Goal: Task Accomplishment & Management: Use online tool/utility

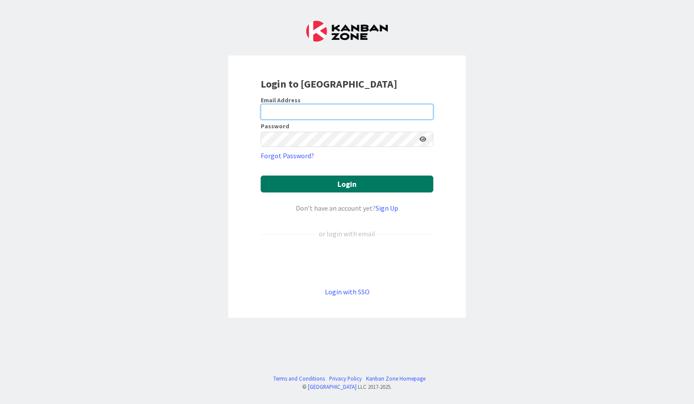
type input "[PERSON_NAME][EMAIL_ADDRESS][PERSON_NAME][DOMAIN_NAME]"
click at [346, 185] on button "Login" at bounding box center [347, 184] width 173 height 17
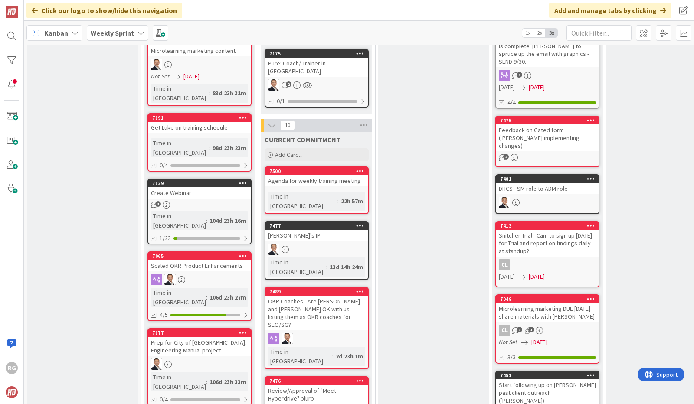
scroll to position [292, 0]
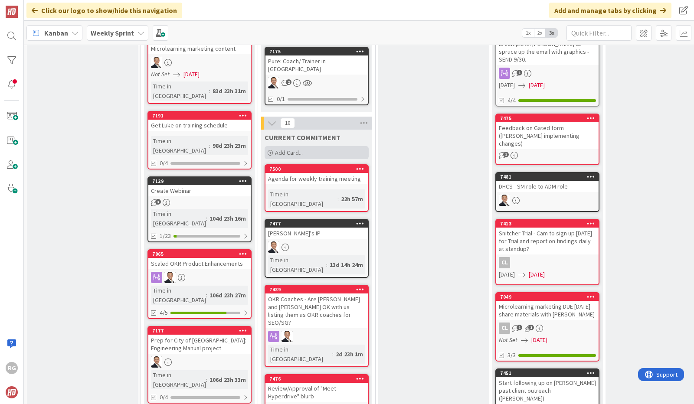
click at [303, 146] on div "Add Card..." at bounding box center [316, 152] width 104 height 13
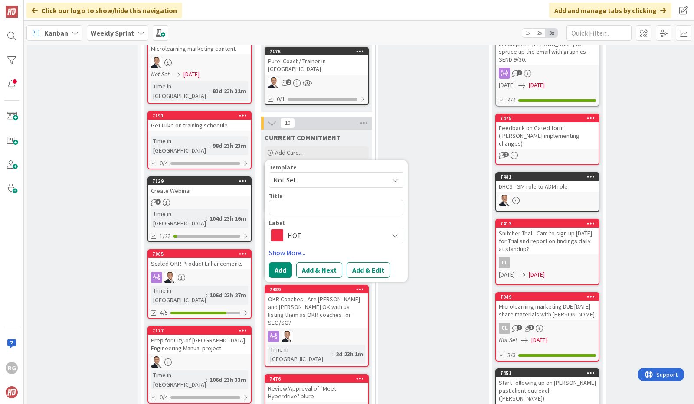
click at [287, 200] on textarea at bounding box center [336, 208] width 134 height 16
type textarea "x"
type textarea "O"
type textarea "x"
type textarea "On"
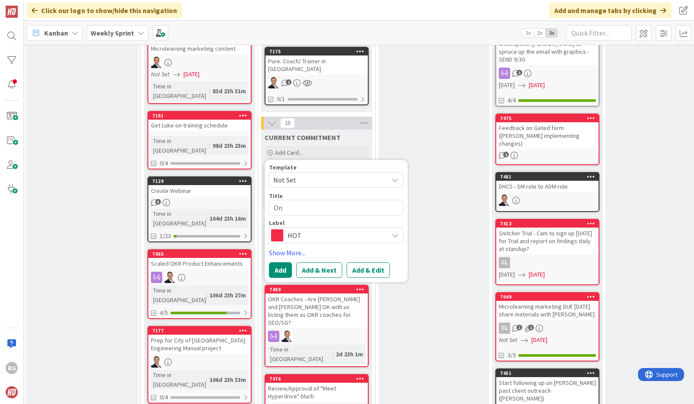
type textarea "x"
type textarea "On"
type textarea "x"
type textarea "On B"
type textarea "x"
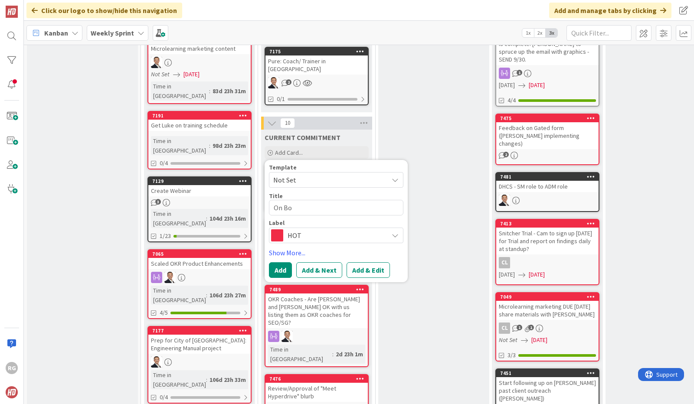
type textarea "On Boa"
type textarea "x"
type textarea "On Boar"
type textarea "x"
type textarea "On Board"
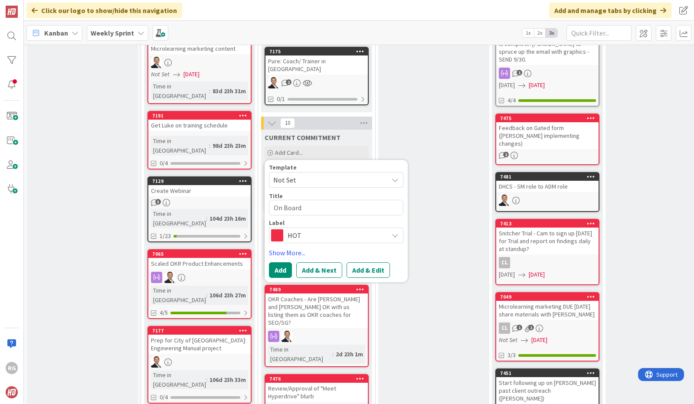
type textarea "x"
type textarea "On Board"
type textarea "x"
type textarea "On Board w"
type textarea "x"
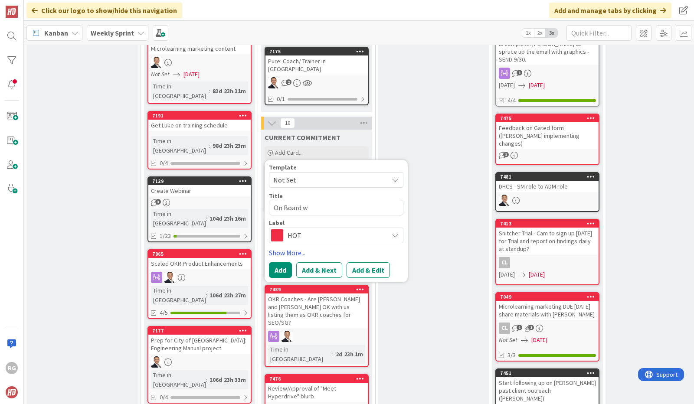
type textarea "On Board w"
type textarea "x"
type textarea "On Board w L"
type textarea "x"
type textarea "On Board w Le"
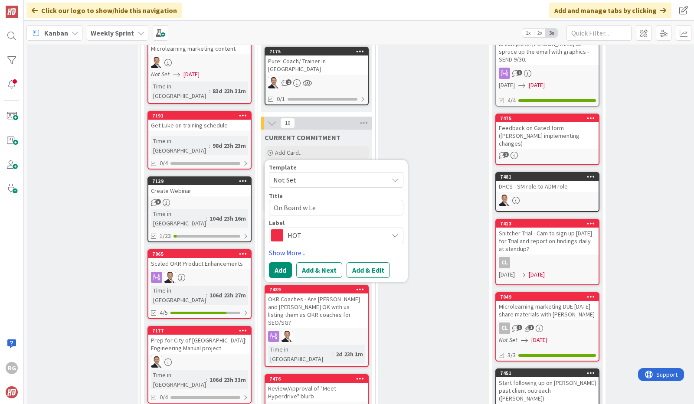
type textarea "x"
type textarea "On Board w Lea"
type textarea "x"
type textarea "On Board w Lead"
type textarea "x"
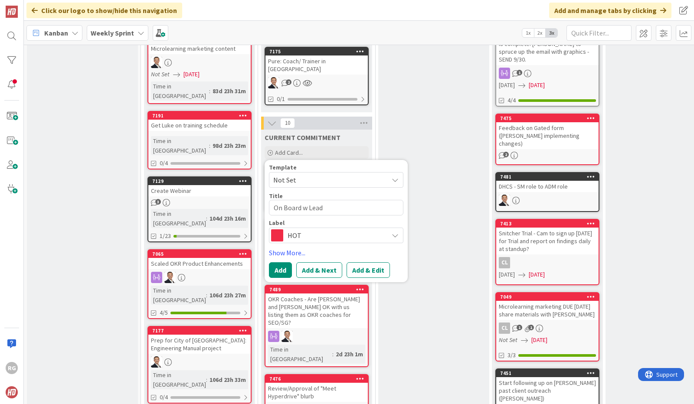
type textarea "On Board w Leade"
type textarea "x"
type textarea "On Board w Leader"
type textarea "x"
type textarea "On Board w Leadersh"
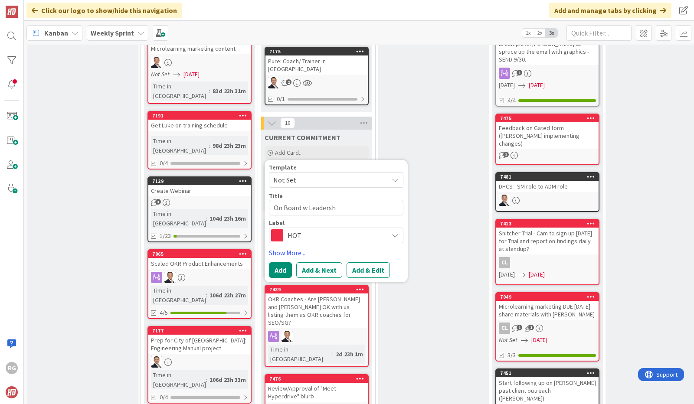
type textarea "x"
type textarea "On Board w Leadershi"
type textarea "x"
type textarea "On Board w Leadership"
type textarea "x"
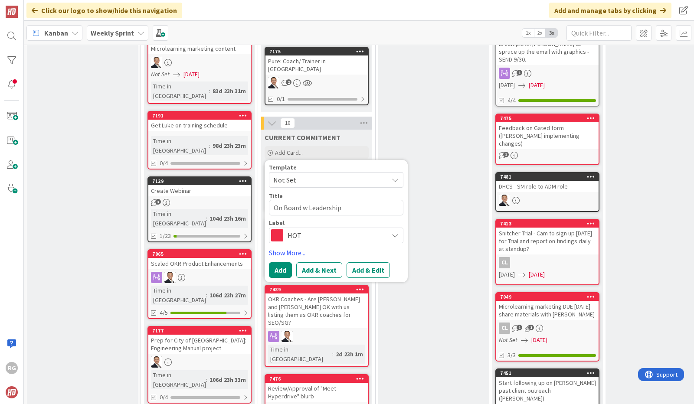
type textarea "On Board w Leadership"
type textarea "x"
type textarea "On Board w Leadership B"
type textarea "x"
type textarea "On Board w Leadership Bo"
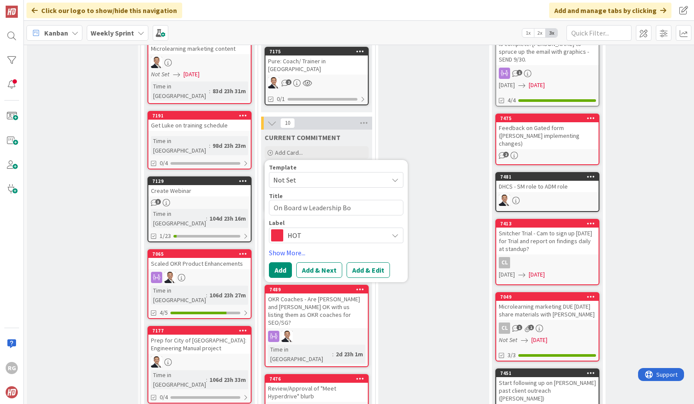
type textarea "x"
type textarea "On Board w Leadership Boa"
type textarea "x"
type textarea "On Board w Leadership Boar"
type textarea "x"
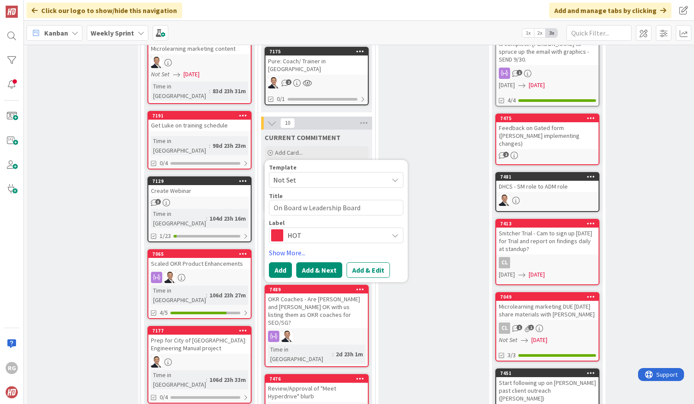
type textarea "On Board w Leadership Board"
click at [326, 262] on button "Add & Next" at bounding box center [319, 270] width 46 height 16
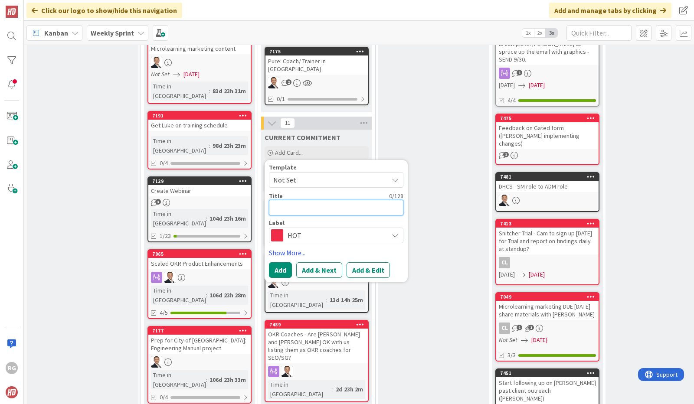
click at [288, 201] on textarea at bounding box center [336, 208] width 134 height 16
type textarea "x"
type textarea "Up"
type textarea "x"
type textarea "Upd"
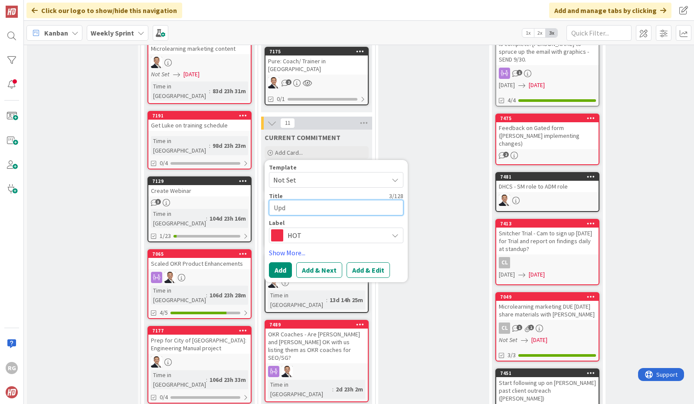
type textarea "x"
type textarea "Updat"
type textarea "x"
type textarea "Update"
type textarea "x"
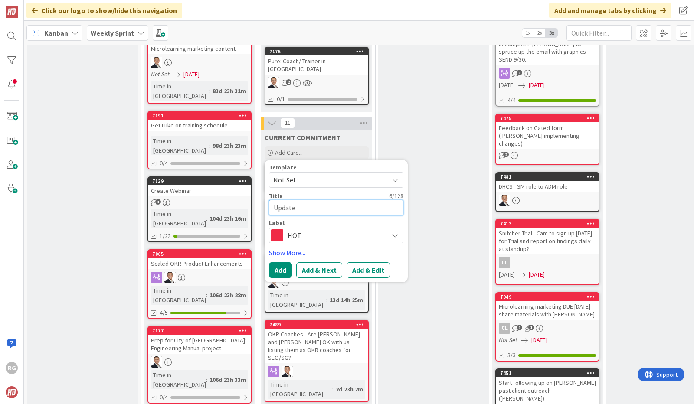
type textarea "Update"
type textarea "x"
type textarea "Update S"
type textarea "x"
type textarea "Update Sa"
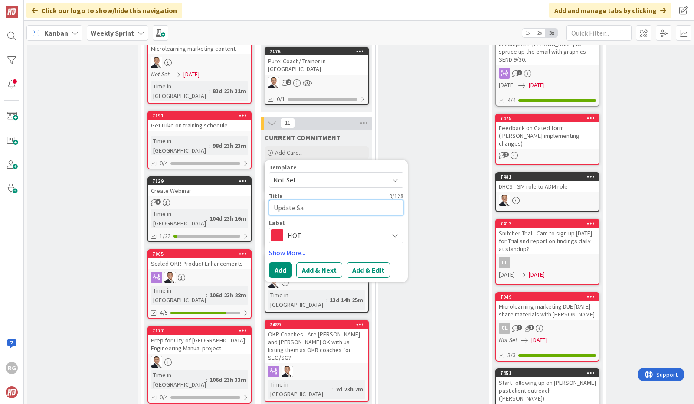
type textarea "x"
type textarea "Update [PERSON_NAME]"
type textarea "x"
type textarea "Update Sales"
type textarea "x"
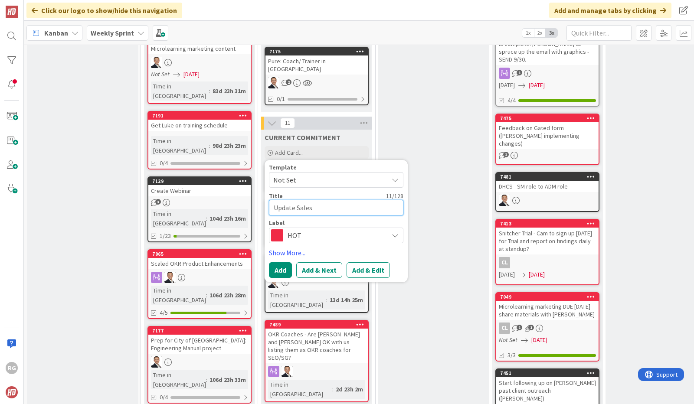
type textarea "Update Sales"
type textarea "x"
type textarea "Update Sales P"
type textarea "x"
type textarea "Update Sales PP"
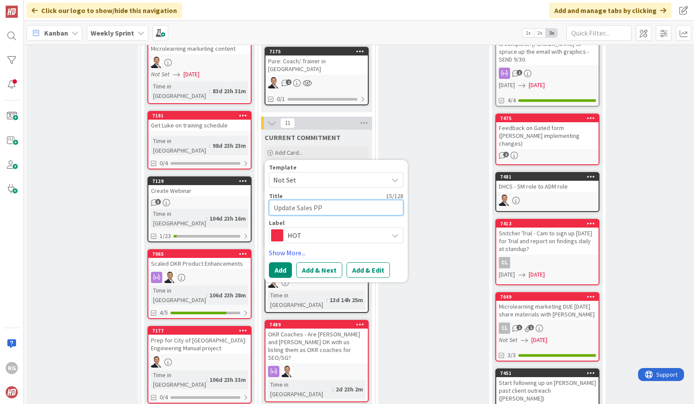
type textarea "x"
type textarea "Update Sales PPT"
type textarea "x"
type textarea "Update Sales PPT s"
type textarea "x"
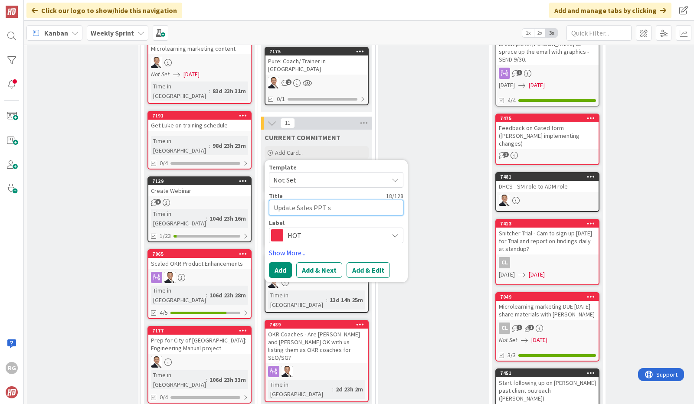
type textarea "Update Sales PPT sl"
type textarea "x"
type textarea "Update Sales PPT sli"
type textarea "x"
type textarea "Update Sales PPT slid"
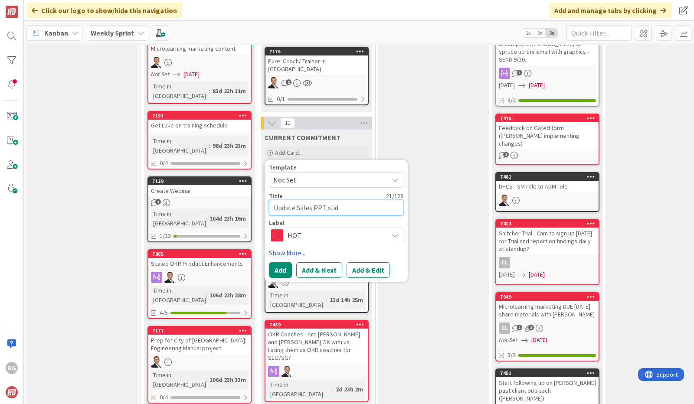
type textarea "x"
type textarea "Update Sales PPT slide"
type textarea "x"
type textarea "Update Sales PPT slides"
click at [317, 263] on button "Add & Next" at bounding box center [319, 270] width 46 height 16
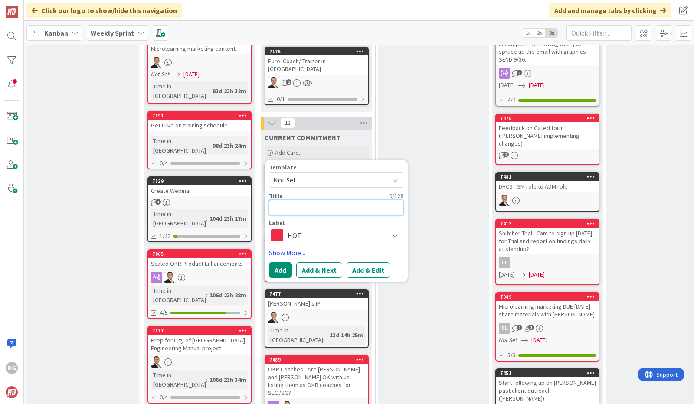
click at [292, 200] on textarea at bounding box center [336, 208] width 134 height 16
type textarea "x"
type textarea "U"
type textarea "x"
type textarea "Up"
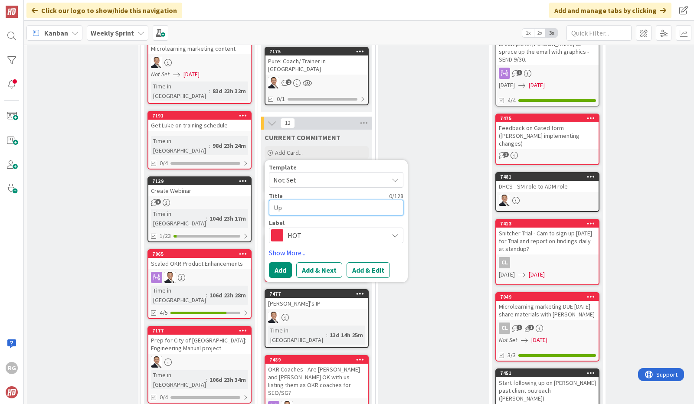
type textarea "x"
type textarea "Upd"
type textarea "x"
type textarea "Updat"
type textarea "x"
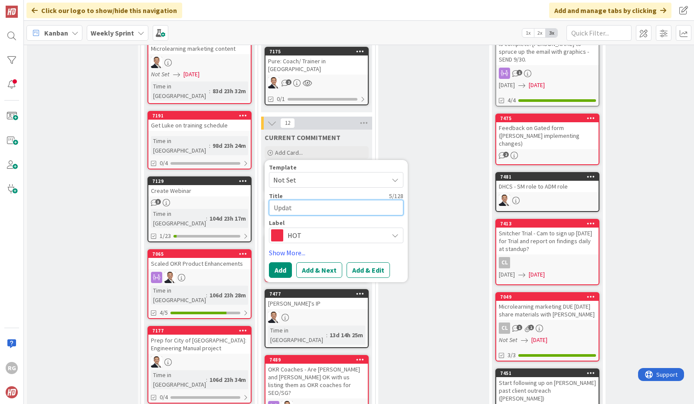
type textarea "Update"
type textarea "x"
type textarea "Update"
type textarea "x"
type textarea "Update H"
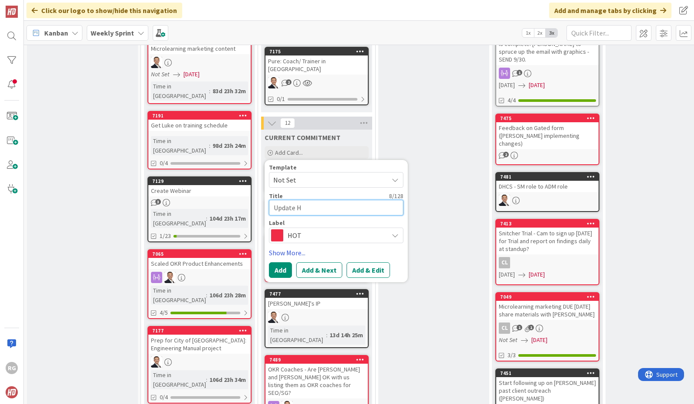
type textarea "x"
type textarea "Update HS"
type textarea "x"
type textarea "Update HS"
type textarea "x"
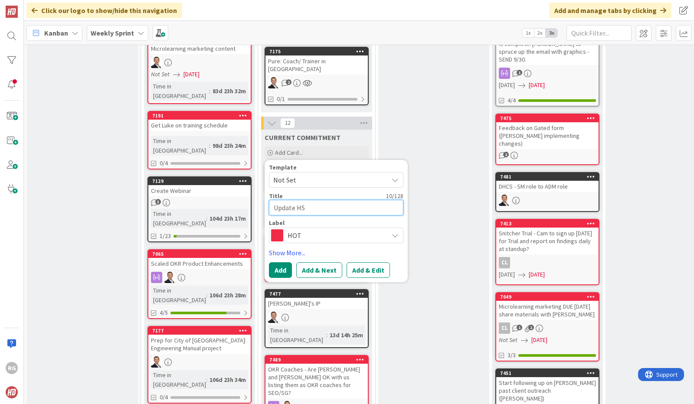
type textarea "Update HS F"
type textarea "x"
type textarea "Update HS"
type textarea "x"
type textarea "Update HS C"
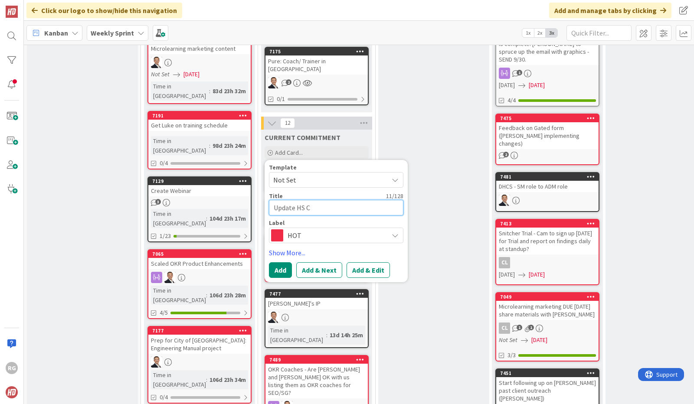
type textarea "x"
type textarea "Update HS Cl"
type textarea "x"
type textarea "Update HS Clo"
type textarea "x"
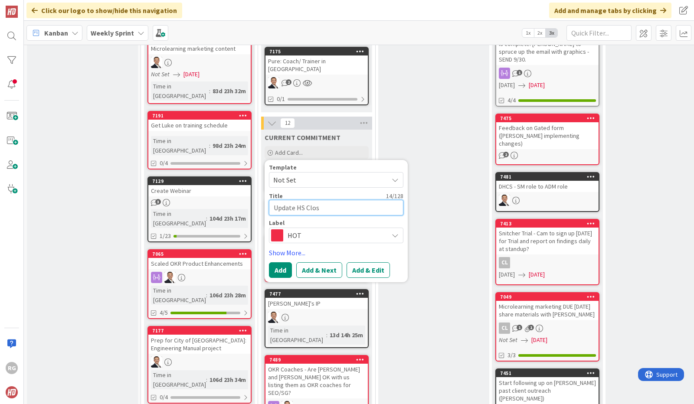
type textarea "Update HS Close"
type textarea "x"
type textarea "Update HS Closed"
type textarea "x"
type textarea "Update HS Closed"
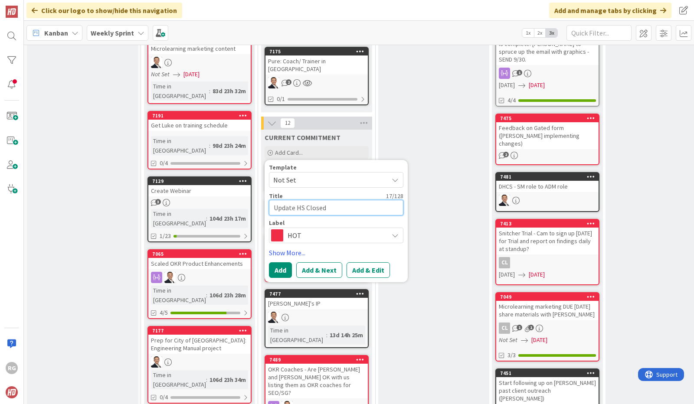
type textarea "x"
type textarea "Update HS Closed S"
type textarea "x"
type textarea "Update HS Closed"
type textarea "x"
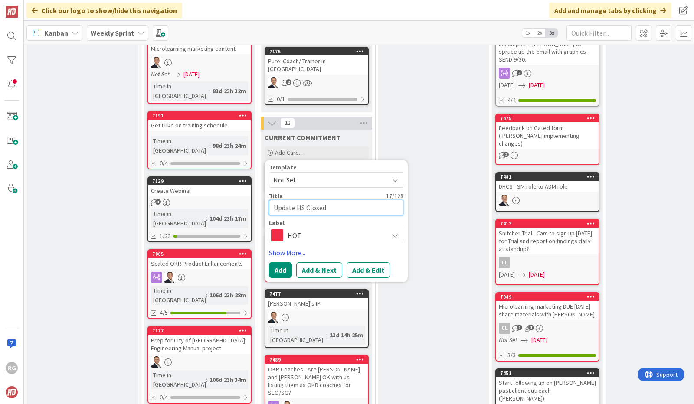
type textarea "Update HS Closed L"
type textarea "x"
type textarea "Update HS Closed Lo"
type textarea "x"
type textarea "Update HS Closed Los"
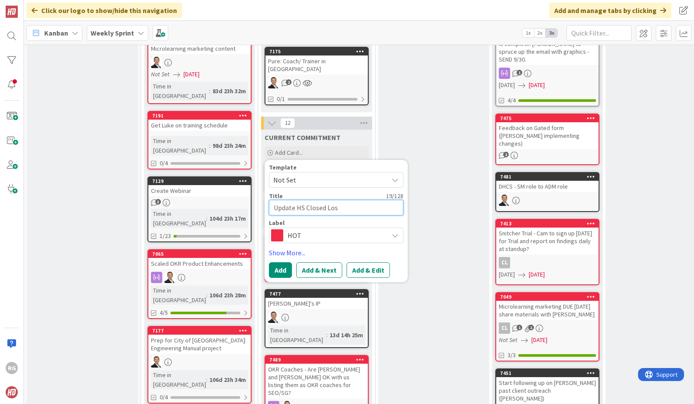
type textarea "x"
type textarea "Update HS Closed Lost"
type textarea "x"
type textarea "Update HS Closed Lost"
type textarea "x"
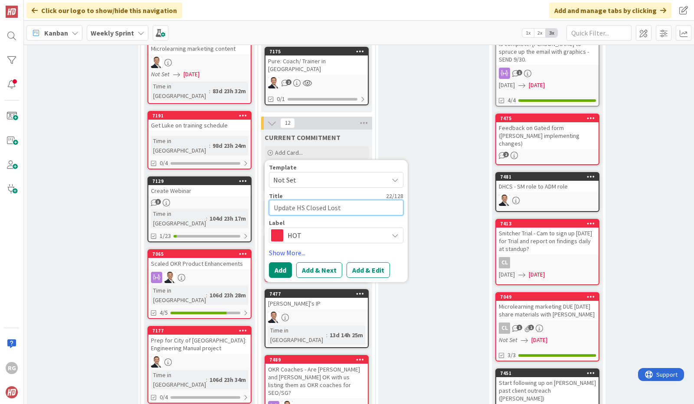
type textarea "Update HS Closed Lost F"
type textarea "x"
type textarea "Update HS Closed Lost Fi"
type textarea "x"
type textarea "Update HS Closed Lost Fie"
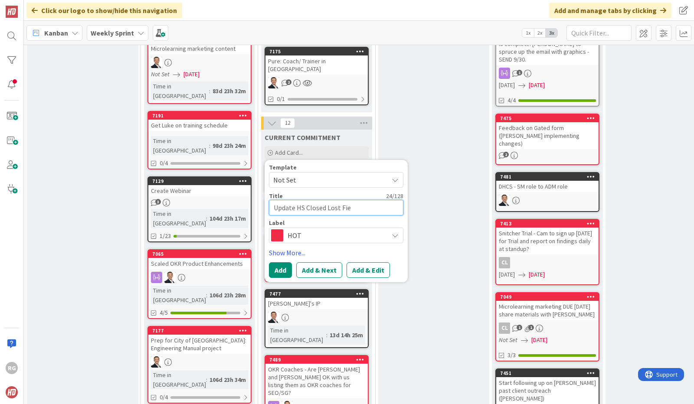
type textarea "x"
type textarea "Update HS Closed Lost Fiel"
type textarea "x"
type textarea "Update HS Closed Lost Field"
click at [278, 262] on button "Add" at bounding box center [280, 270] width 23 height 16
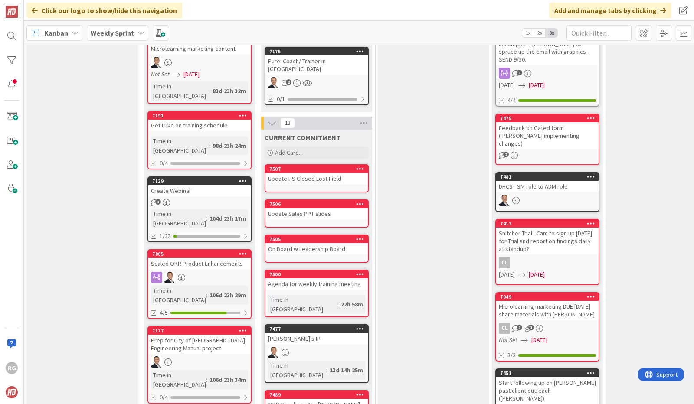
click at [336, 173] on div "Update HS Closed Lost Field" at bounding box center [316, 178] width 102 height 11
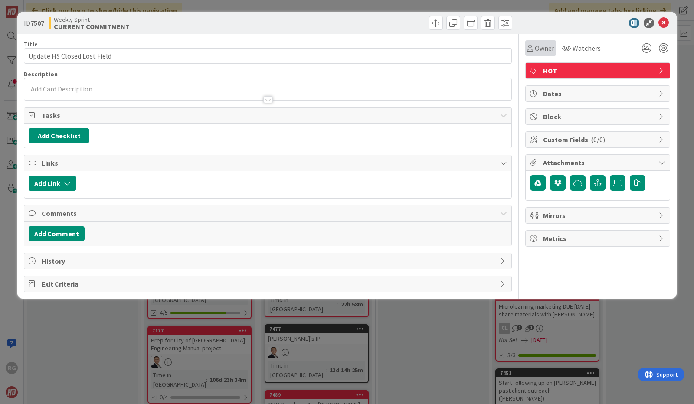
click at [538, 47] on span "Owner" at bounding box center [544, 48] width 20 height 10
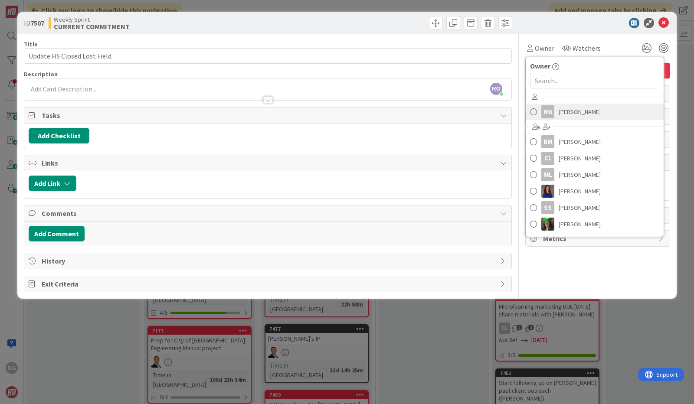
click at [563, 109] on span "[PERSON_NAME]" at bounding box center [579, 111] width 42 height 13
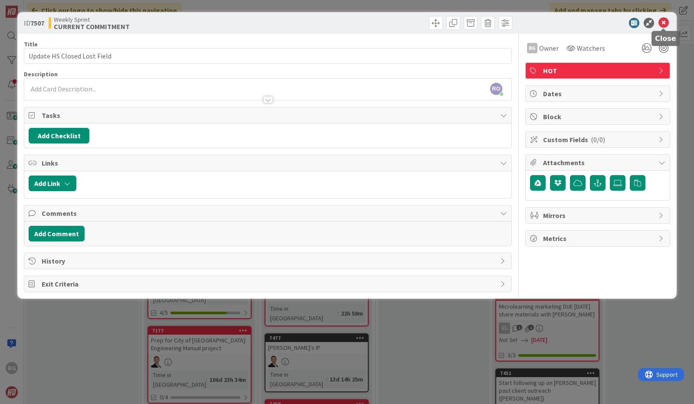
click at [665, 22] on icon at bounding box center [663, 23] width 10 height 10
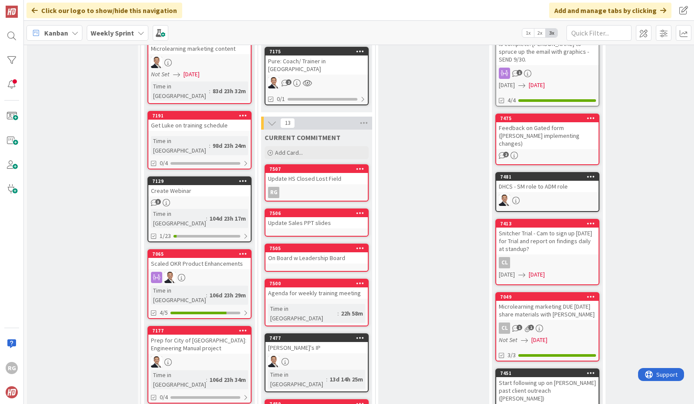
click at [299, 217] on div "Update Sales PPT slides" at bounding box center [316, 222] width 102 height 11
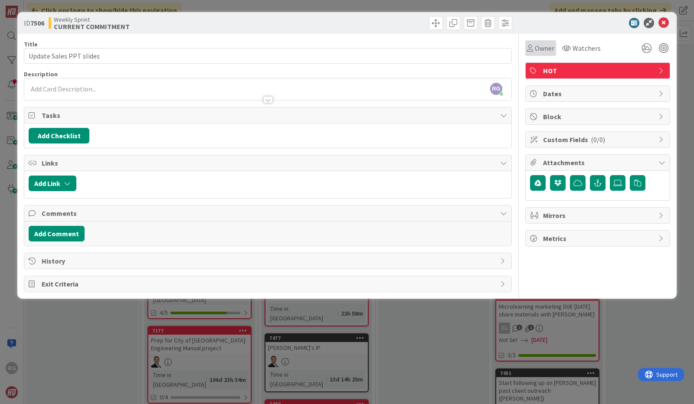
click at [546, 50] on span "Owner" at bounding box center [544, 48] width 20 height 10
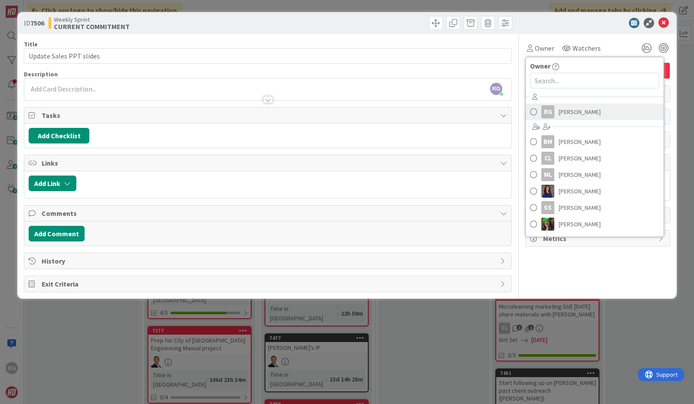
click at [569, 110] on span "[PERSON_NAME]" at bounding box center [579, 111] width 42 height 13
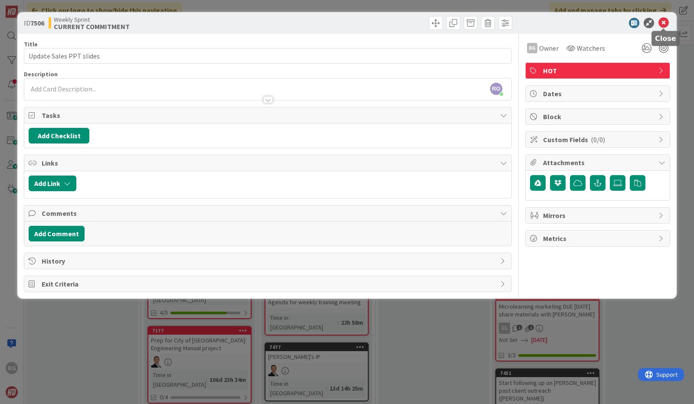
click at [665, 23] on icon at bounding box center [663, 23] width 10 height 10
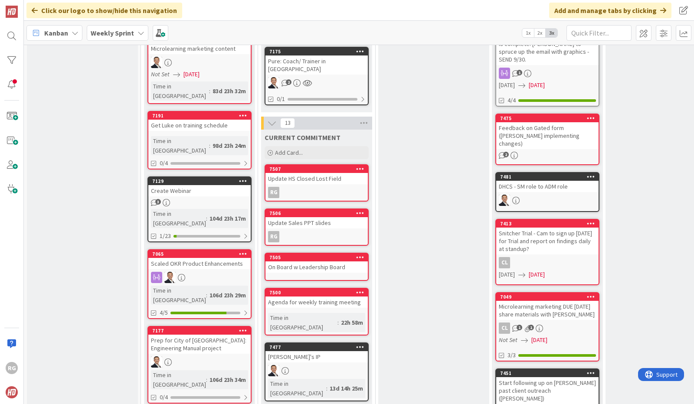
click at [300, 261] on div "On Board w Leadership Board" at bounding box center [316, 266] width 102 height 11
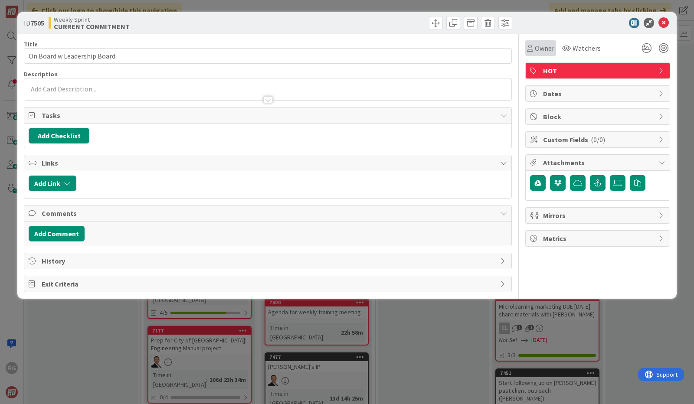
click at [547, 46] on span "Owner" at bounding box center [544, 48] width 20 height 10
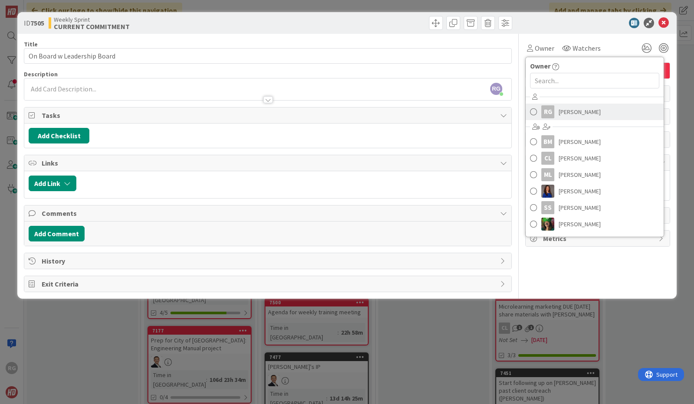
click at [562, 118] on link "RG [PERSON_NAME]" at bounding box center [594, 112] width 138 height 16
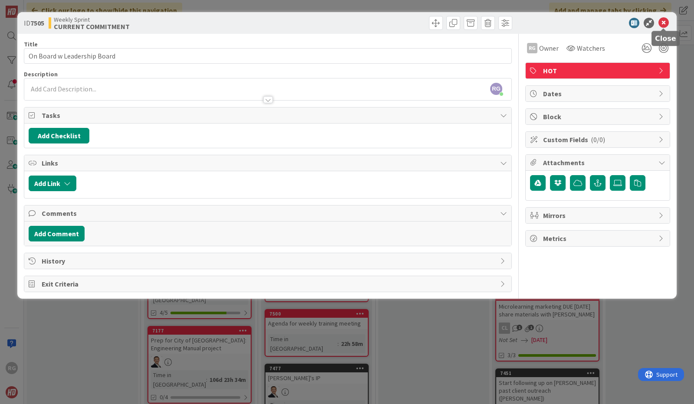
click at [663, 21] on icon at bounding box center [663, 23] width 10 height 10
